Goal: Task Accomplishment & Management: Complete application form

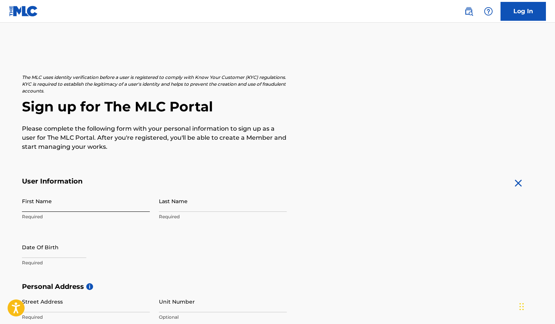
click at [74, 203] on input "First Name" at bounding box center [86, 202] width 128 height 22
type input "[PERSON_NAME]"
select select "8"
select select "2025"
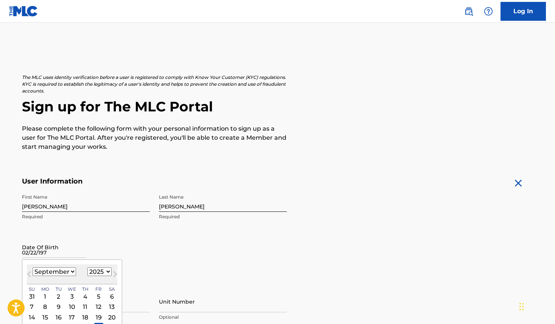
type input "02/22/1976"
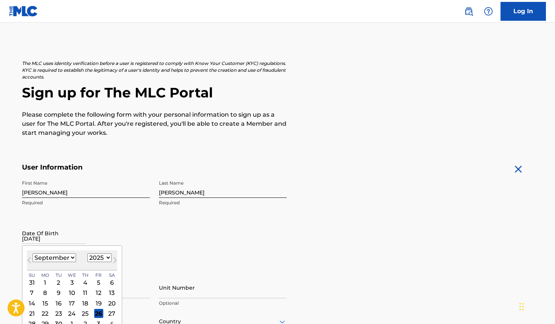
click at [171, 187] on input "[PERSON_NAME]" at bounding box center [223, 188] width 128 height 22
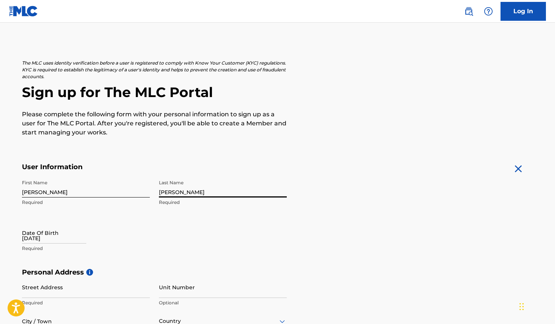
click at [172, 192] on input "[PERSON_NAME]" at bounding box center [223, 187] width 128 height 22
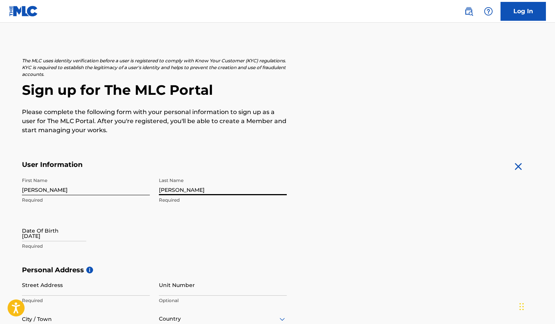
click at [172, 192] on input "[PERSON_NAME]" at bounding box center [223, 185] width 128 height 22
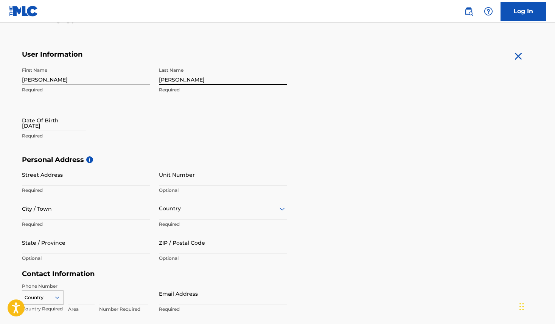
scroll to position [137, 0]
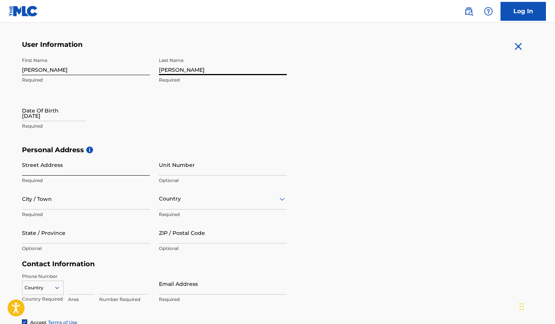
type input "Morton"
click at [53, 169] on input "Street Address" at bounding box center [86, 165] width 128 height 22
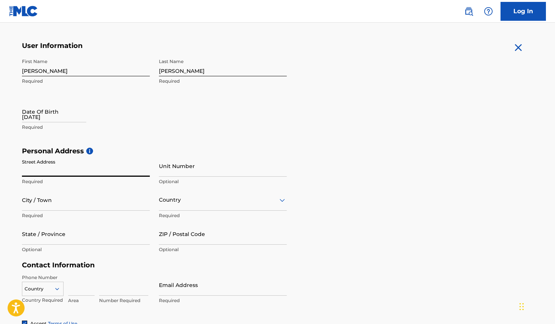
click at [50, 171] on input "Street Address" at bounding box center [86, 166] width 128 height 22
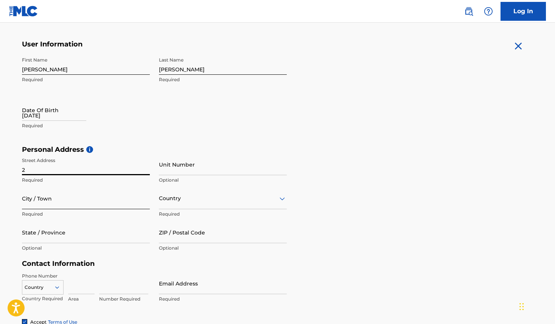
type input "[STREET_ADDRESS]"
type input "West Linn"
type input "[GEOGRAPHIC_DATA]"
type input "OR"
type input "97068"
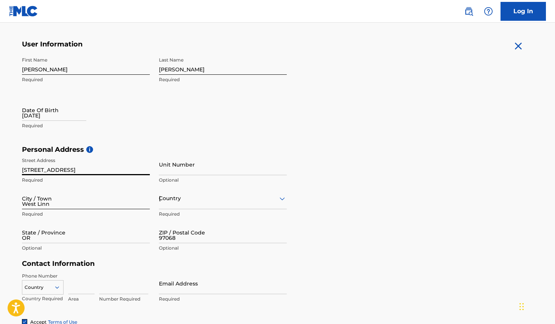
type input "1"
type input "503"
type input "5167125"
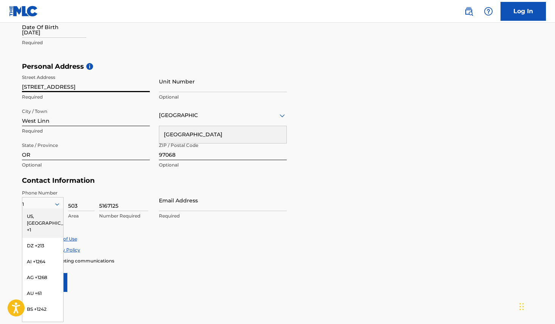
scroll to position [221, 0]
click at [49, 215] on div "US, [GEOGRAPHIC_DATA] +1" at bounding box center [42, 222] width 41 height 29
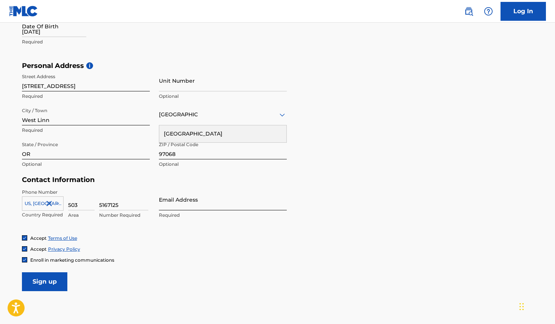
click at [177, 205] on input "Email Address" at bounding box center [223, 200] width 128 height 22
type input "[EMAIL_ADDRESS][DOMAIN_NAME]"
type input "1"
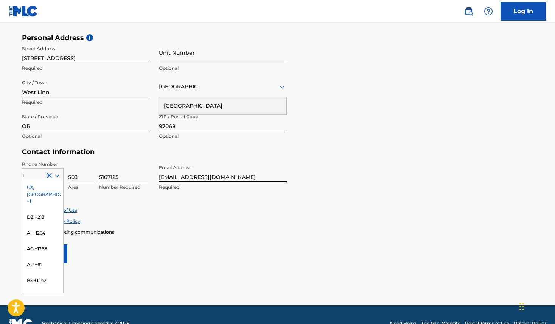
scroll to position [267, 0]
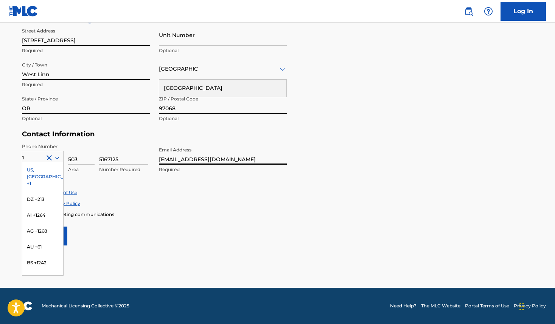
click at [183, 245] on form "User Information First Name Naomi Required Last Name Morton Required Date Of Bi…" at bounding box center [277, 77] width 511 height 335
click at [174, 234] on form "User Information First Name Naomi Required Last Name Morton Required Date Of Bi…" at bounding box center [277, 77] width 511 height 335
click at [57, 158] on icon at bounding box center [57, 158] width 7 height 7
click at [44, 169] on div "US, [GEOGRAPHIC_DATA] +1" at bounding box center [42, 176] width 41 height 29
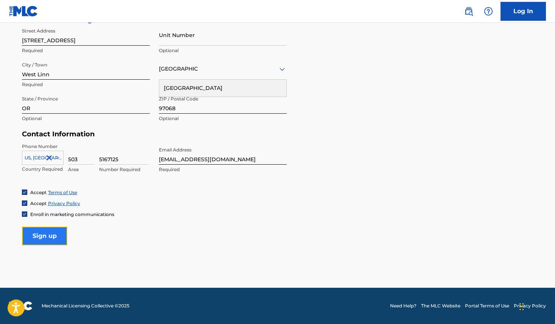
click at [43, 237] on input "Sign up" at bounding box center [44, 236] width 45 height 19
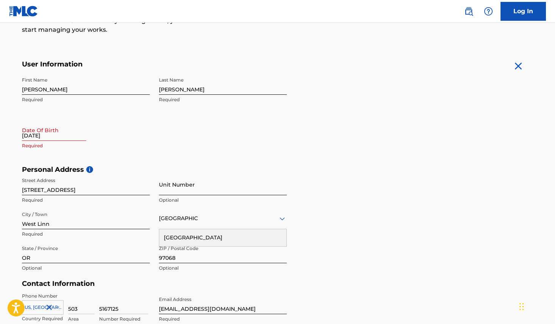
scroll to position [115, 0]
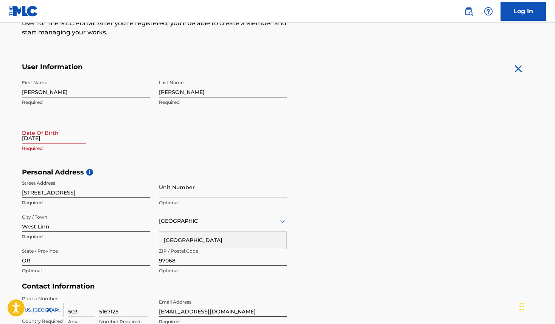
click at [168, 92] on input "Morton" at bounding box center [223, 87] width 128 height 22
type input ";"
type input "[PERSON_NAME]"
select select "8"
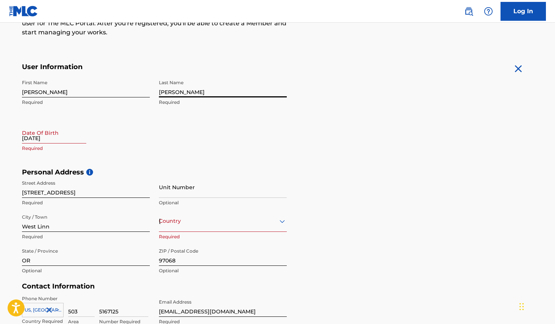
select select "2025"
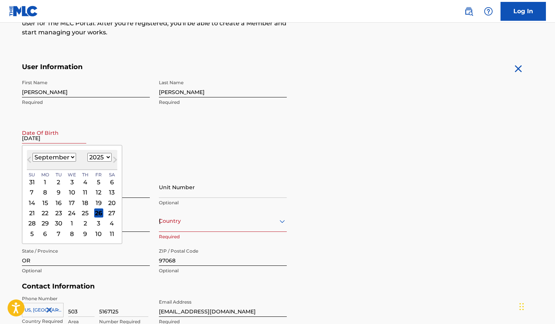
scroll to position [122, 0]
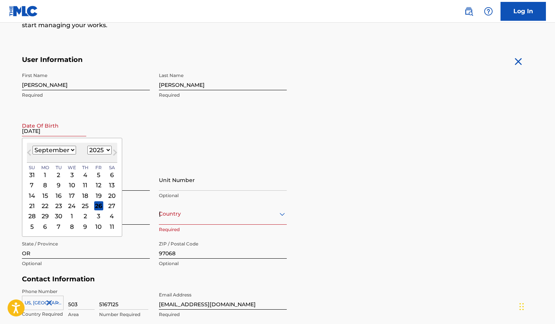
type input "02/22/2025"
click at [59, 147] on select "January February March April May June July August September October November De…" at bounding box center [54, 150] width 43 height 9
select select "1"
click at [99, 151] on select "1899 1900 1901 1902 1903 1904 1905 1906 1907 1908 1909 1910 1911 1912 1913 1914…" at bounding box center [99, 150] width 24 height 9
select select "1976"
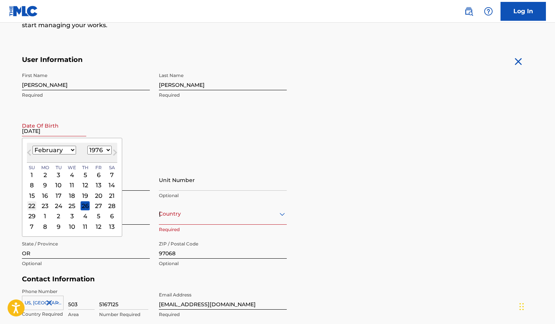
click at [31, 204] on div "22" at bounding box center [31, 205] width 9 height 9
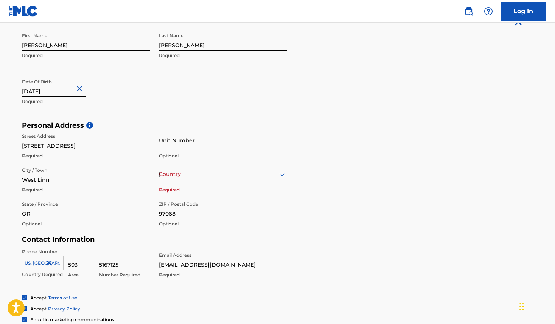
scroll to position [166, 0]
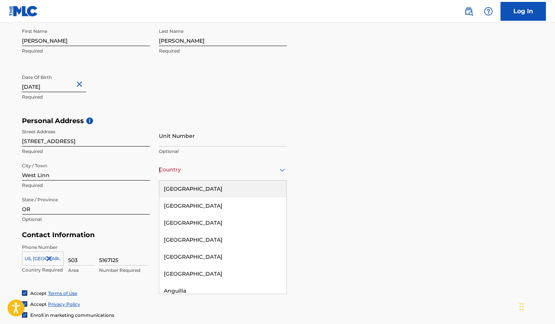
click at [198, 180] on div "United States, 1 of 223. 223 results available. Use Up and Down to choose optio…" at bounding box center [223, 170] width 128 height 22
click at [197, 189] on div "[GEOGRAPHIC_DATA]" at bounding box center [222, 189] width 127 height 17
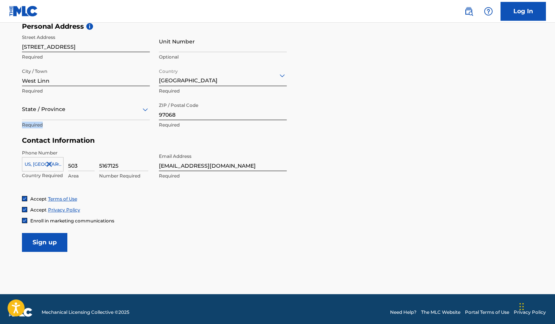
click at [104, 122] on p "Required" at bounding box center [86, 125] width 128 height 7
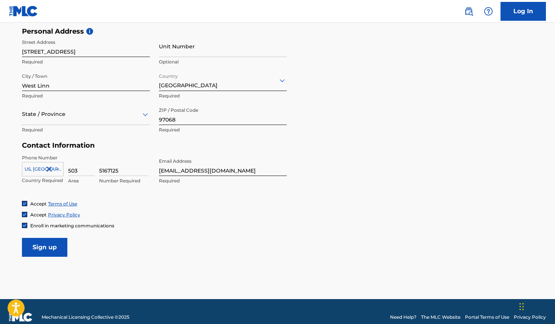
click at [101, 113] on div at bounding box center [86, 114] width 128 height 9
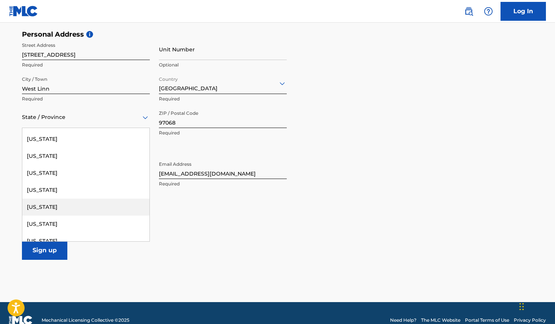
scroll to position [604, 0]
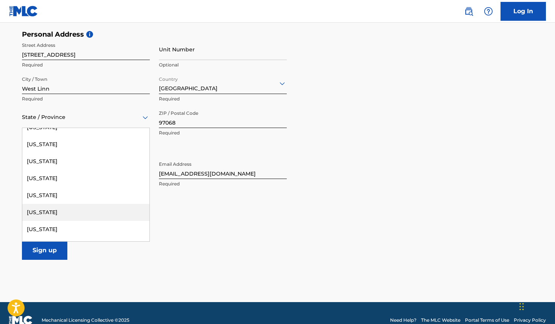
click at [72, 212] on div "[US_STATE]" at bounding box center [85, 212] width 127 height 17
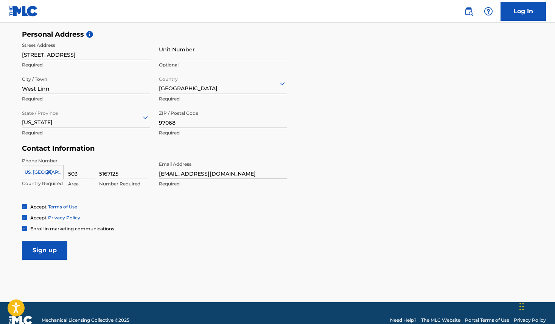
scroll to position [267, 0]
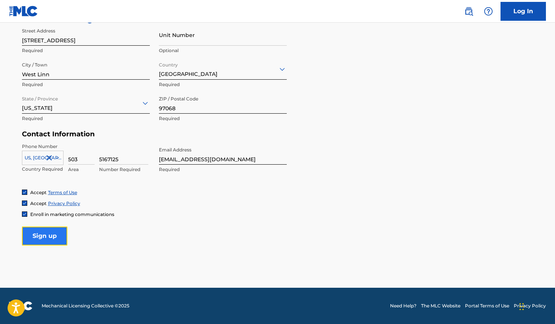
click at [39, 237] on input "Sign up" at bounding box center [44, 236] width 45 height 19
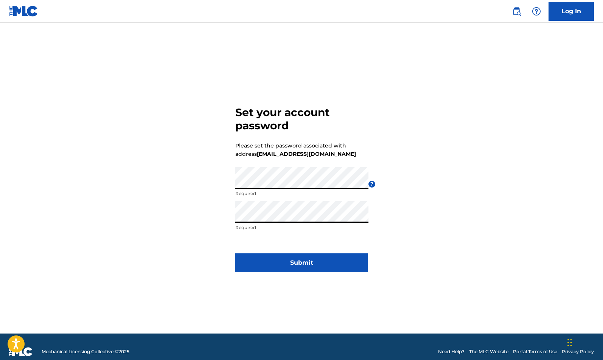
click button "Submit" at bounding box center [301, 262] width 132 height 19
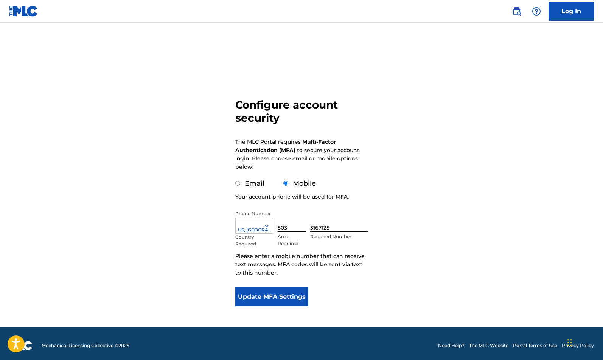
click at [238, 184] on input "Email" at bounding box center [237, 183] width 5 height 5
radio input "true"
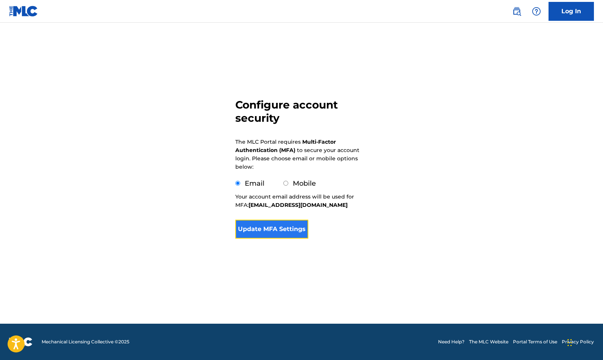
click at [276, 228] on button "Update MFA Settings" at bounding box center [271, 229] width 73 height 19
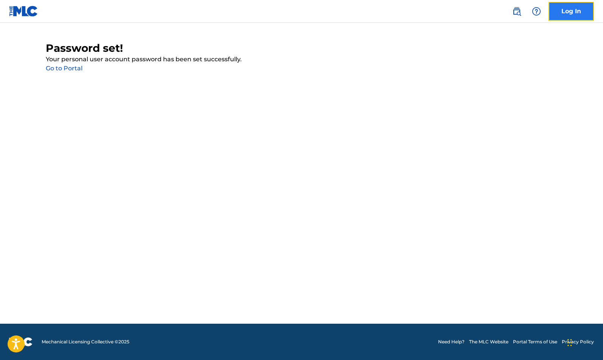
click at [574, 16] on link "Log In" at bounding box center [570, 11] width 45 height 19
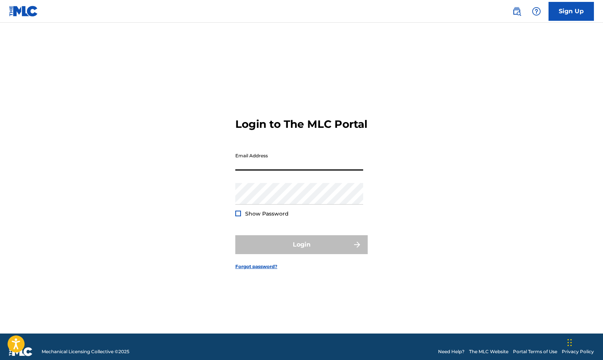
click at [286, 170] on input "Email Address" at bounding box center [299, 160] width 128 height 22
type input "[EMAIL_ADDRESS][DOMAIN_NAME]"
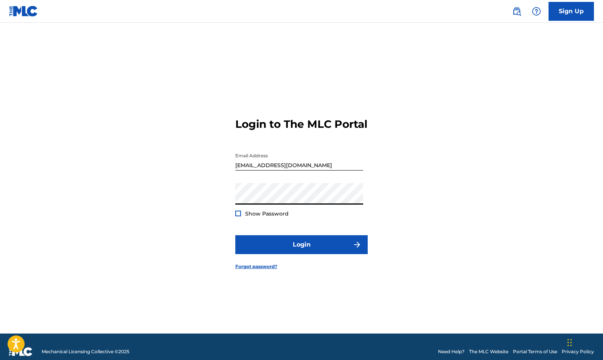
click at [235, 235] on button "Login" at bounding box center [301, 244] width 132 height 19
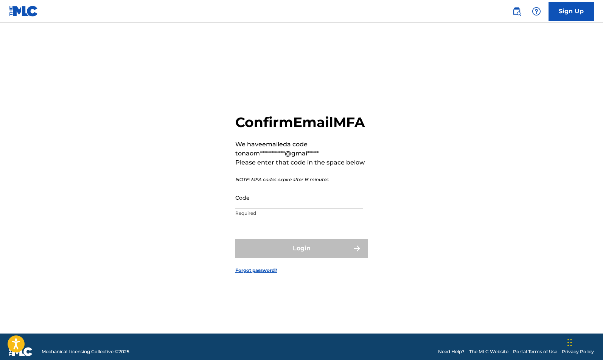
click at [248, 208] on input "Code" at bounding box center [299, 198] width 128 height 22
paste input "96462"
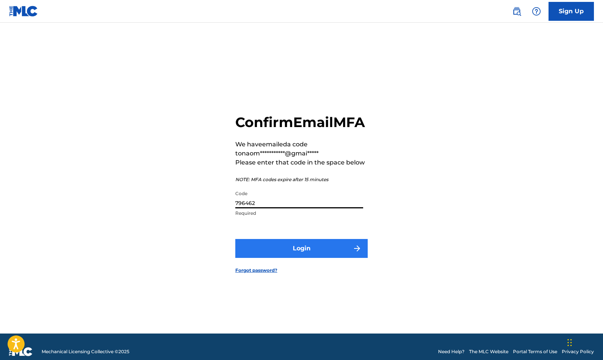
type input "796462"
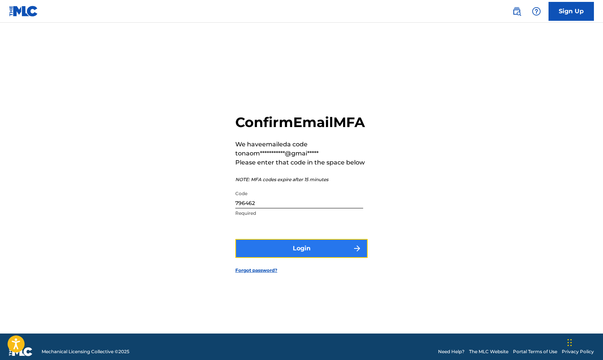
click at [322, 258] on button "Login" at bounding box center [301, 248] width 132 height 19
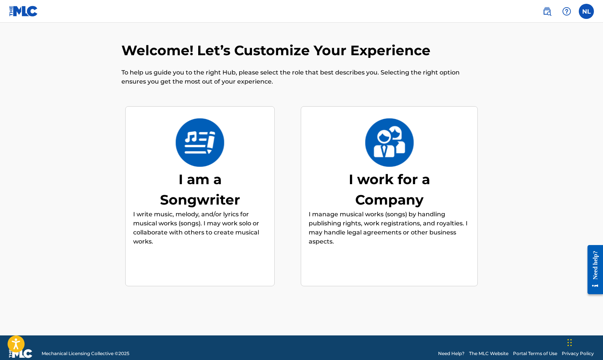
click at [192, 158] on img at bounding box center [200, 142] width 50 height 48
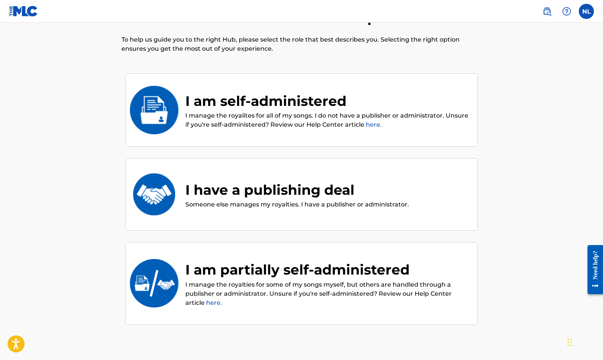
scroll to position [34, 0]
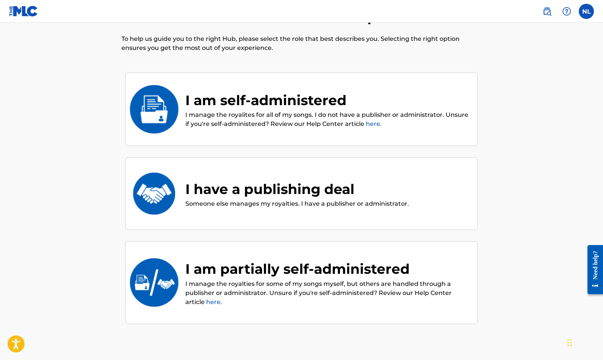
click at [155, 112] on img at bounding box center [154, 109] width 50 height 48
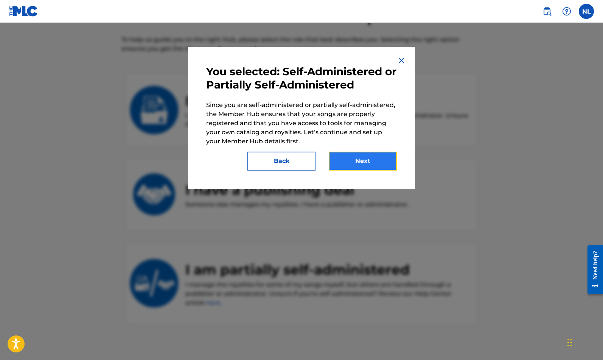
click at [348, 159] on button "Next" at bounding box center [362, 161] width 68 height 19
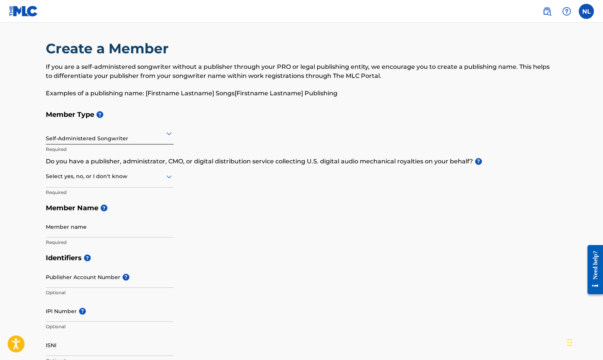
scroll to position [2, 0]
click at [171, 177] on icon at bounding box center [168, 175] width 9 height 9
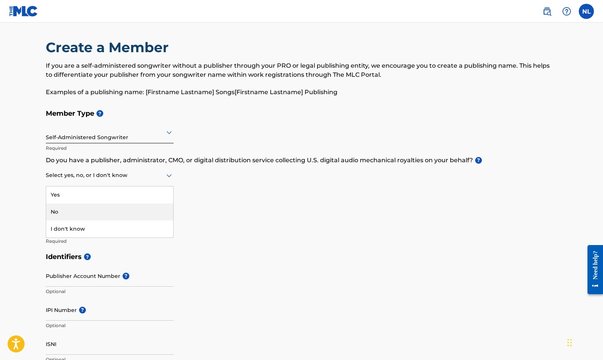
click at [118, 210] on div "No" at bounding box center [109, 211] width 127 height 17
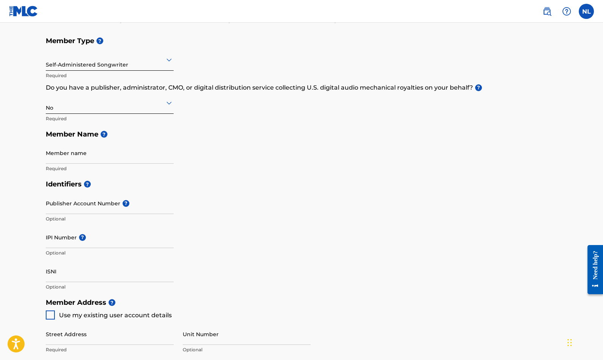
scroll to position [74, 0]
click at [102, 153] on input "Member name" at bounding box center [110, 154] width 128 height 22
type input "[PERSON_NAME]"
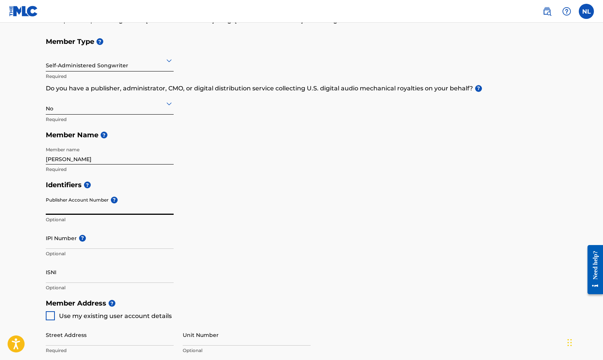
click at [102, 206] on input "Publisher Account Number ?" at bounding box center [110, 204] width 128 height 22
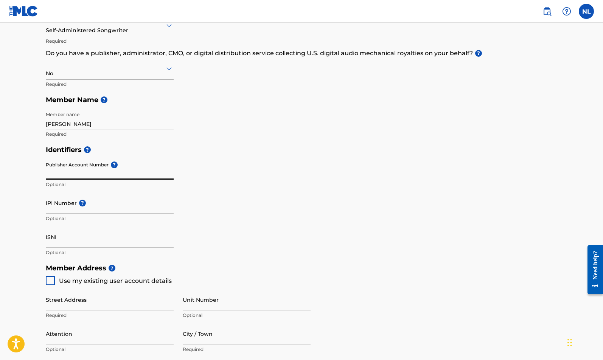
scroll to position [112, 0]
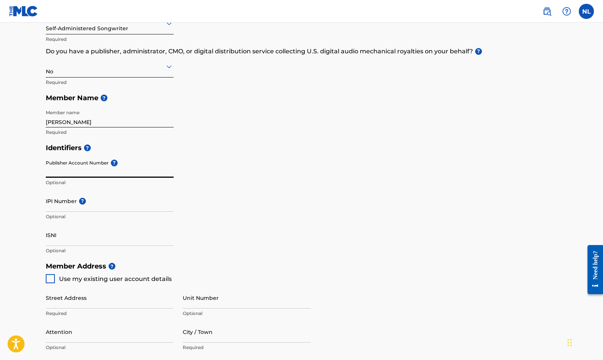
paste input "645103572"
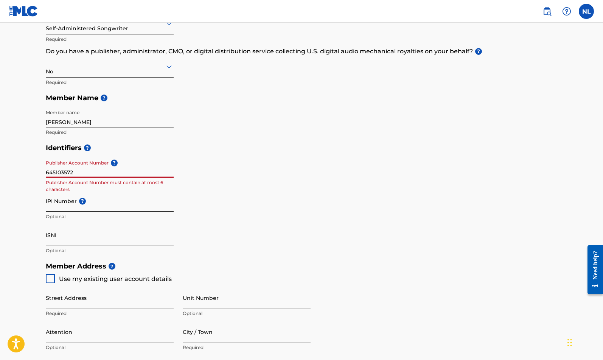
type input "645103572"
click at [71, 209] on input "IPI Number ?" at bounding box center [110, 201] width 128 height 22
paste input "645103572"
type input "645103572"
drag, startPoint x: 75, startPoint y: 172, endPoint x: 30, endPoint y: 172, distance: 45.4
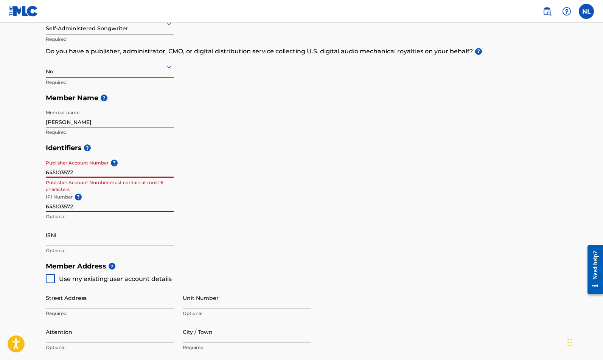
click at [30, 172] on main "Create a Member If you are a self-administered songwriter without a publisher t…" at bounding box center [301, 250] width 603 height 679
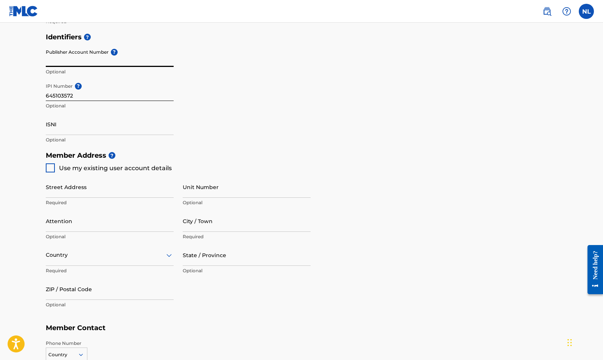
scroll to position [220, 0]
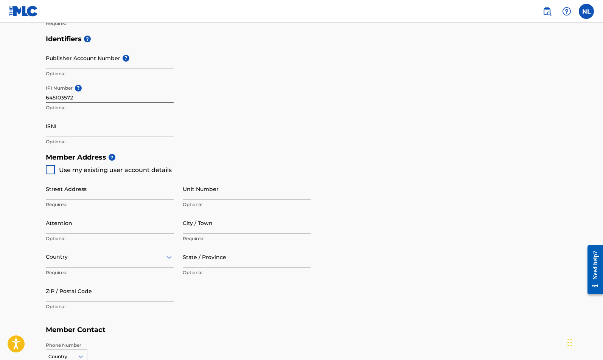
click at [47, 170] on div at bounding box center [50, 169] width 9 height 9
type input "[STREET_ADDRESS]"
type input "West Linn"
type input "97068"
type input "503"
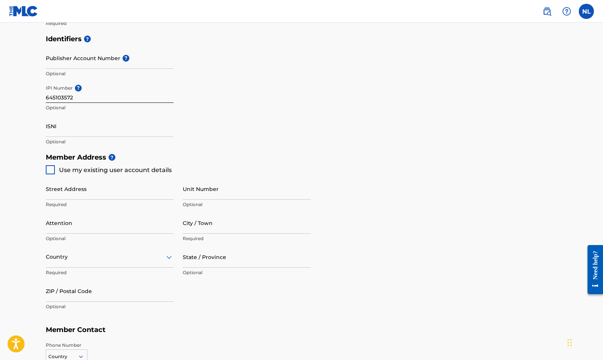
type input "5167125"
type input "[EMAIL_ADDRESS][DOMAIN_NAME]"
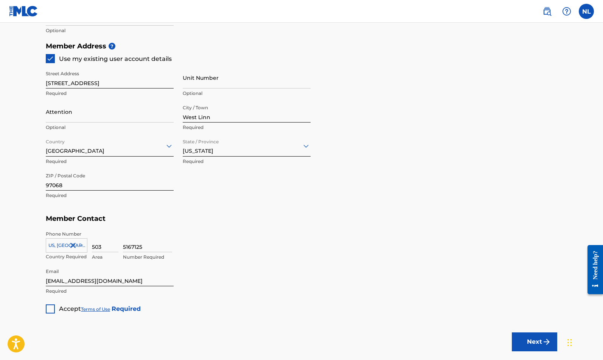
scroll to position [332, 0]
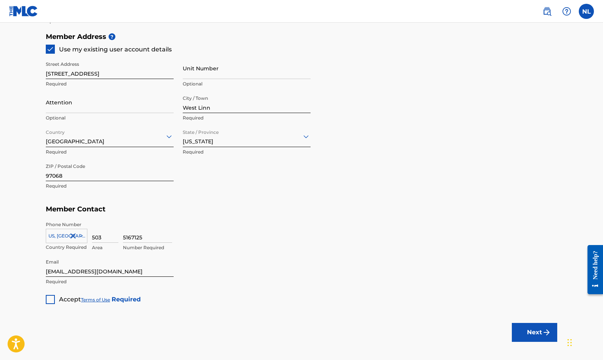
click at [51, 299] on div at bounding box center [50, 299] width 9 height 9
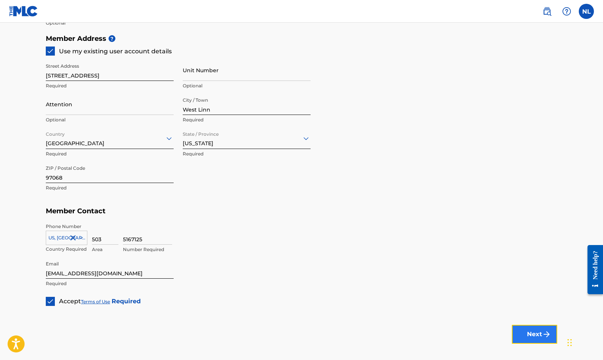
click at [530, 333] on button "Next" at bounding box center [533, 334] width 45 height 19
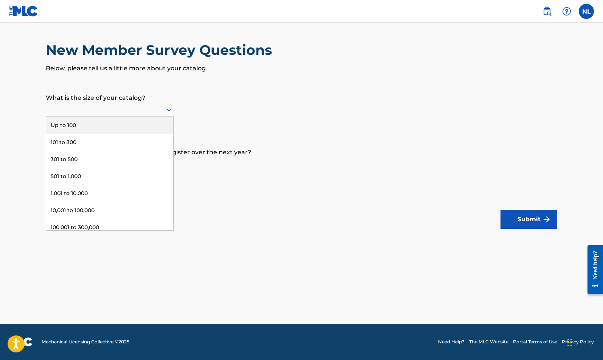
click at [167, 108] on icon at bounding box center [168, 109] width 9 height 9
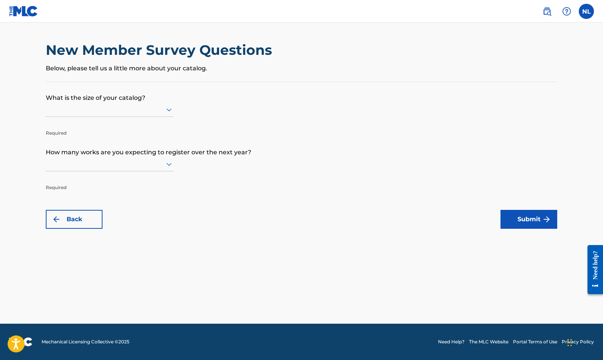
click at [214, 102] on form "What is the size of your catalog? Required How many works are you expecting to …" at bounding box center [301, 155] width 511 height 147
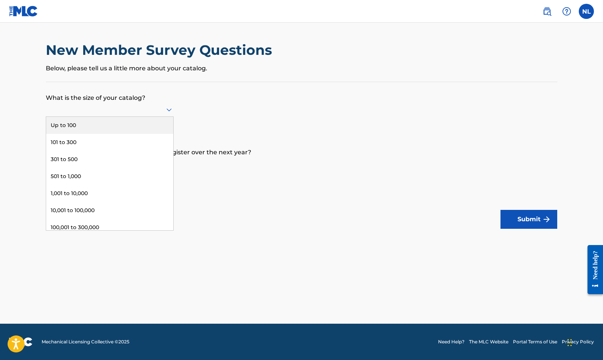
click at [131, 108] on div at bounding box center [110, 109] width 128 height 9
click at [96, 139] on div "101 to 300" at bounding box center [109, 142] width 127 height 17
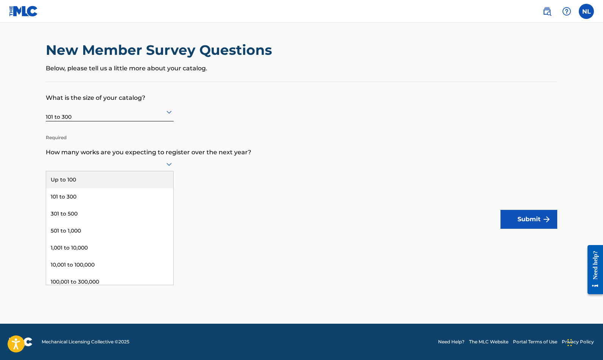
click at [167, 165] on icon at bounding box center [168, 164] width 9 height 9
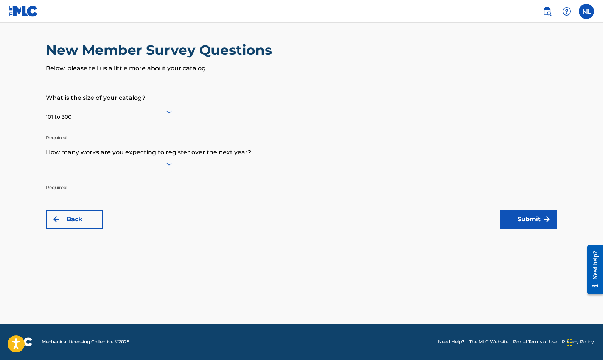
click at [167, 165] on icon at bounding box center [168, 164] width 9 height 9
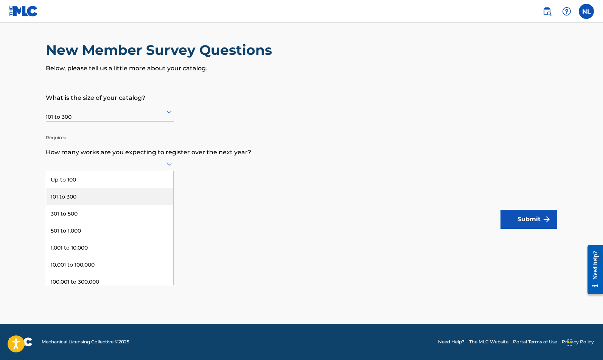
click at [124, 190] on div "101 to 300" at bounding box center [109, 196] width 127 height 17
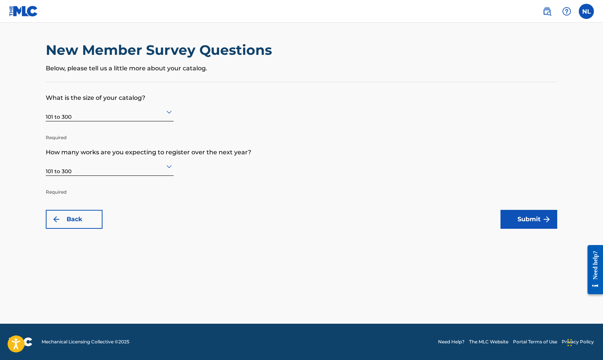
click at [169, 113] on icon at bounding box center [168, 112] width 5 height 3
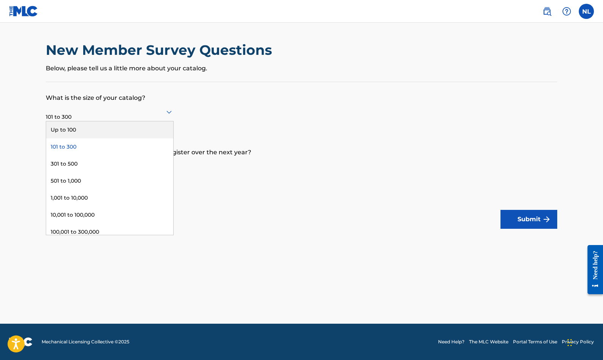
click at [137, 129] on div "Up to 100" at bounding box center [109, 129] width 127 height 17
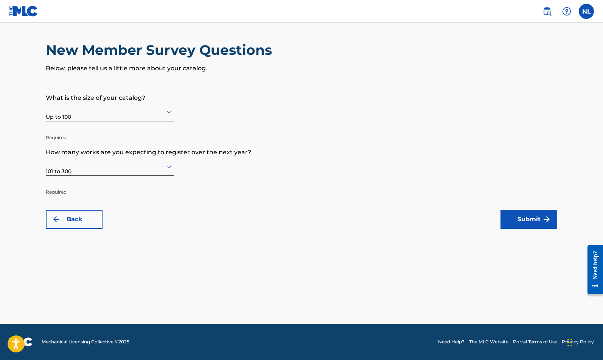
click at [132, 168] on div at bounding box center [110, 165] width 128 height 9
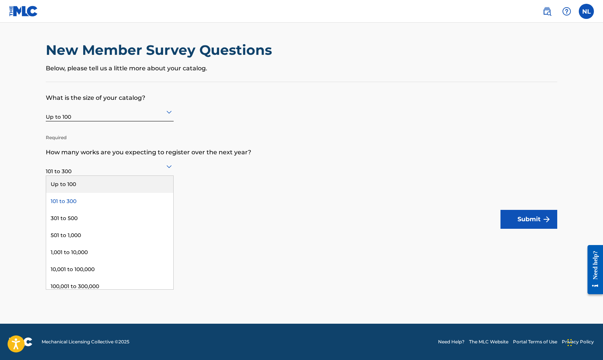
click at [126, 178] on div "Up to 100" at bounding box center [109, 184] width 127 height 17
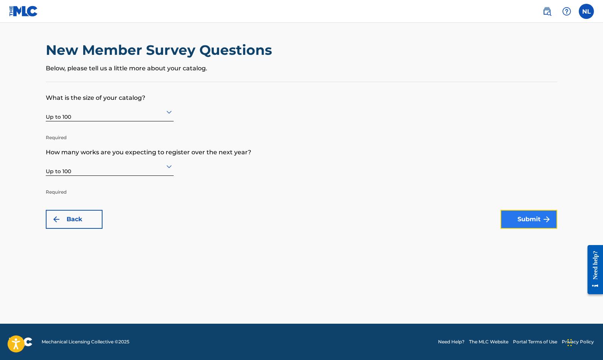
click at [511, 219] on button "Submit" at bounding box center [528, 219] width 57 height 19
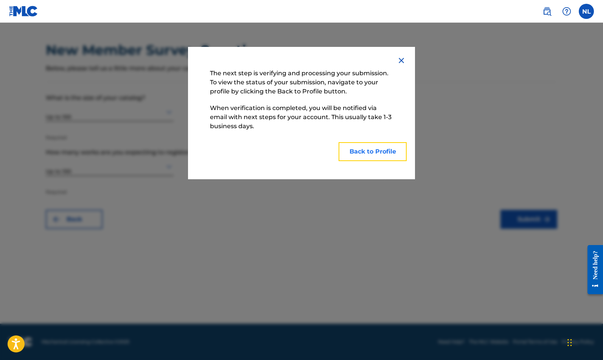
click at [373, 150] on button "Back to Profile" at bounding box center [372, 151] width 68 height 19
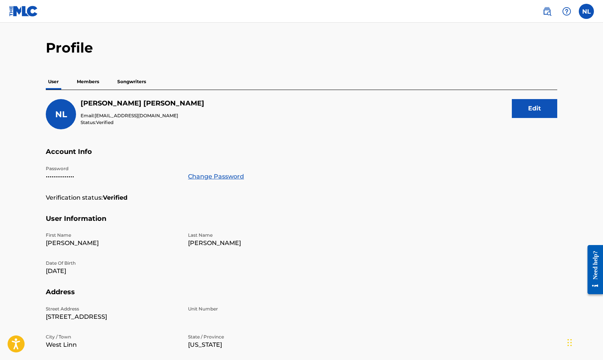
scroll to position [20, 0]
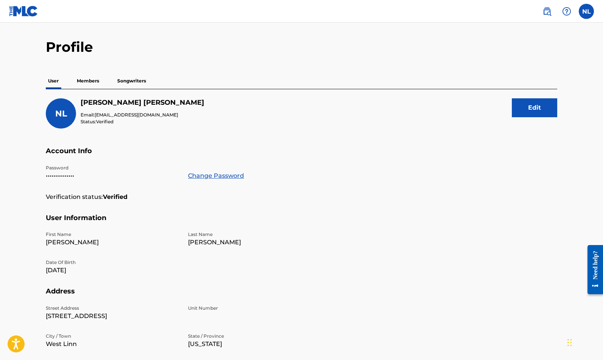
click at [93, 84] on p "Members" at bounding box center [87, 81] width 27 height 16
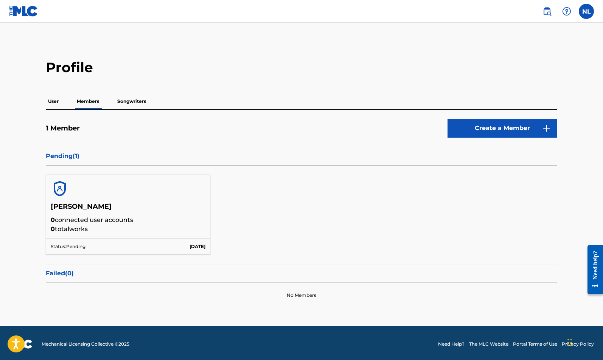
scroll to position [0, 0]
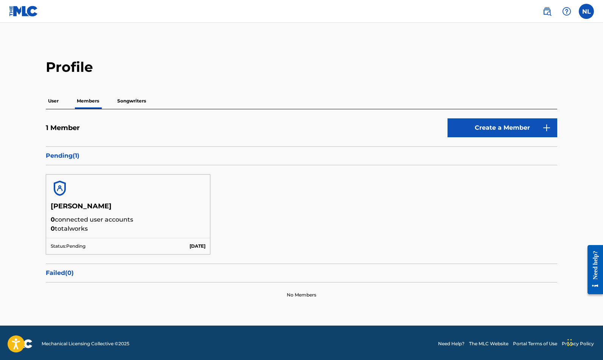
click at [130, 104] on p "Songwriters" at bounding box center [131, 101] width 33 height 16
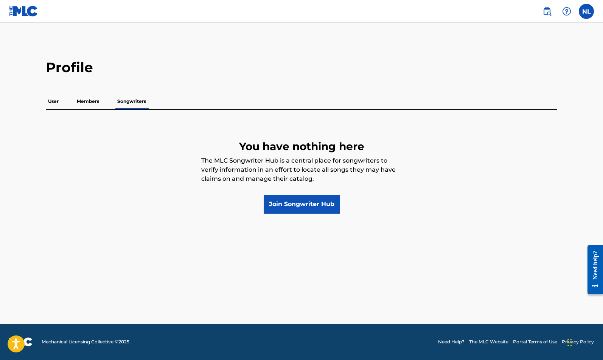
click at [85, 102] on p "Members" at bounding box center [87, 101] width 27 height 16
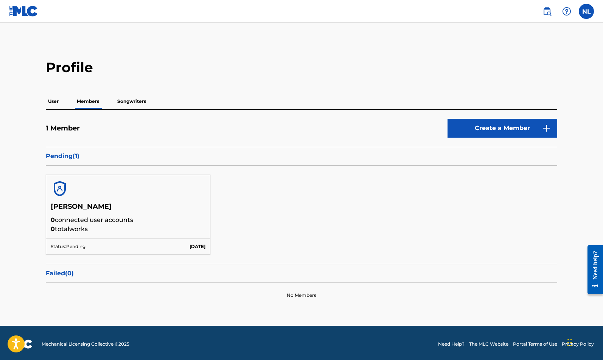
click at [59, 100] on p "User" at bounding box center [53, 101] width 15 height 16
